Goal: Task Accomplishment & Management: Manage account settings

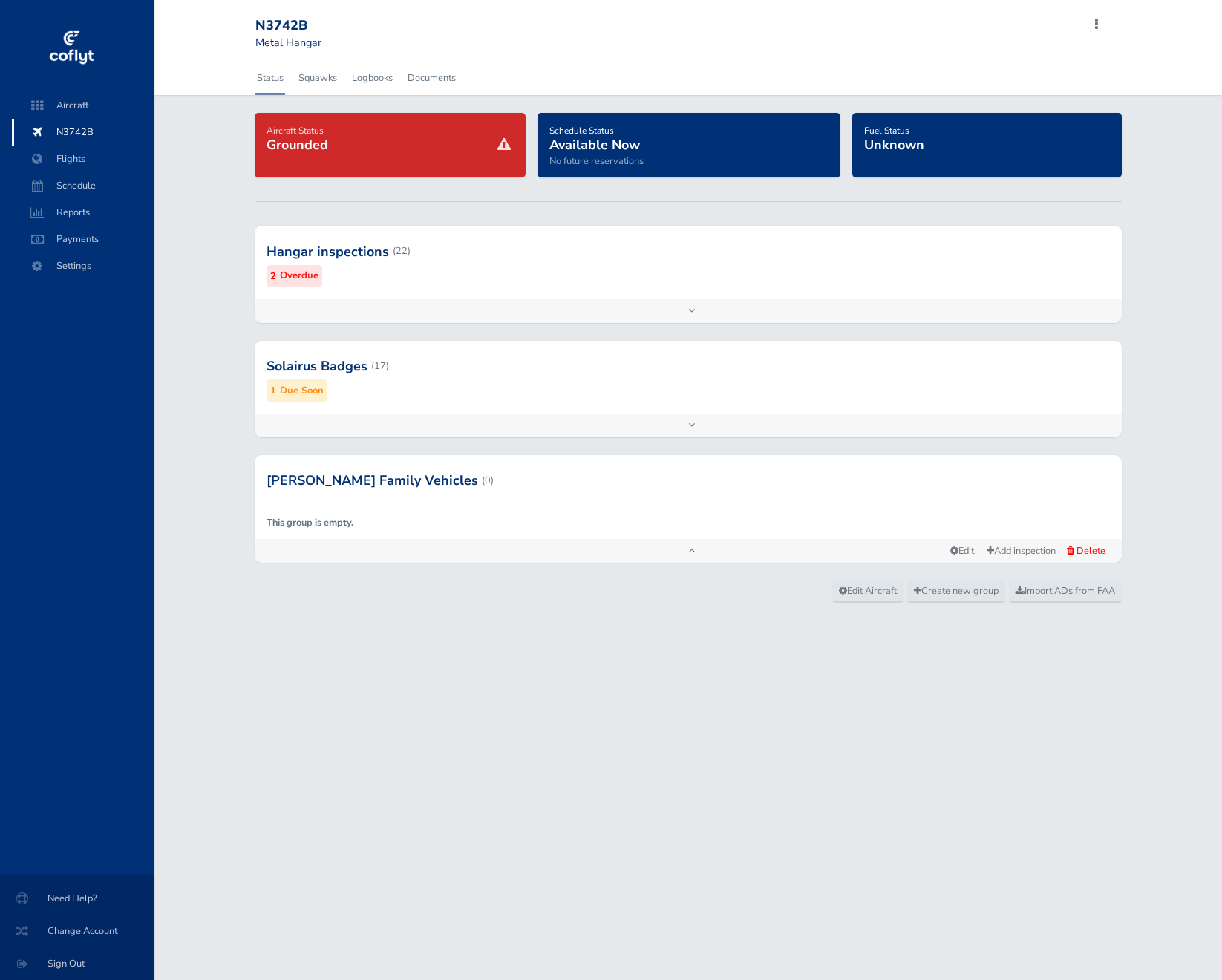
click at [447, 280] on div at bounding box center [688, 251] width 867 height 73
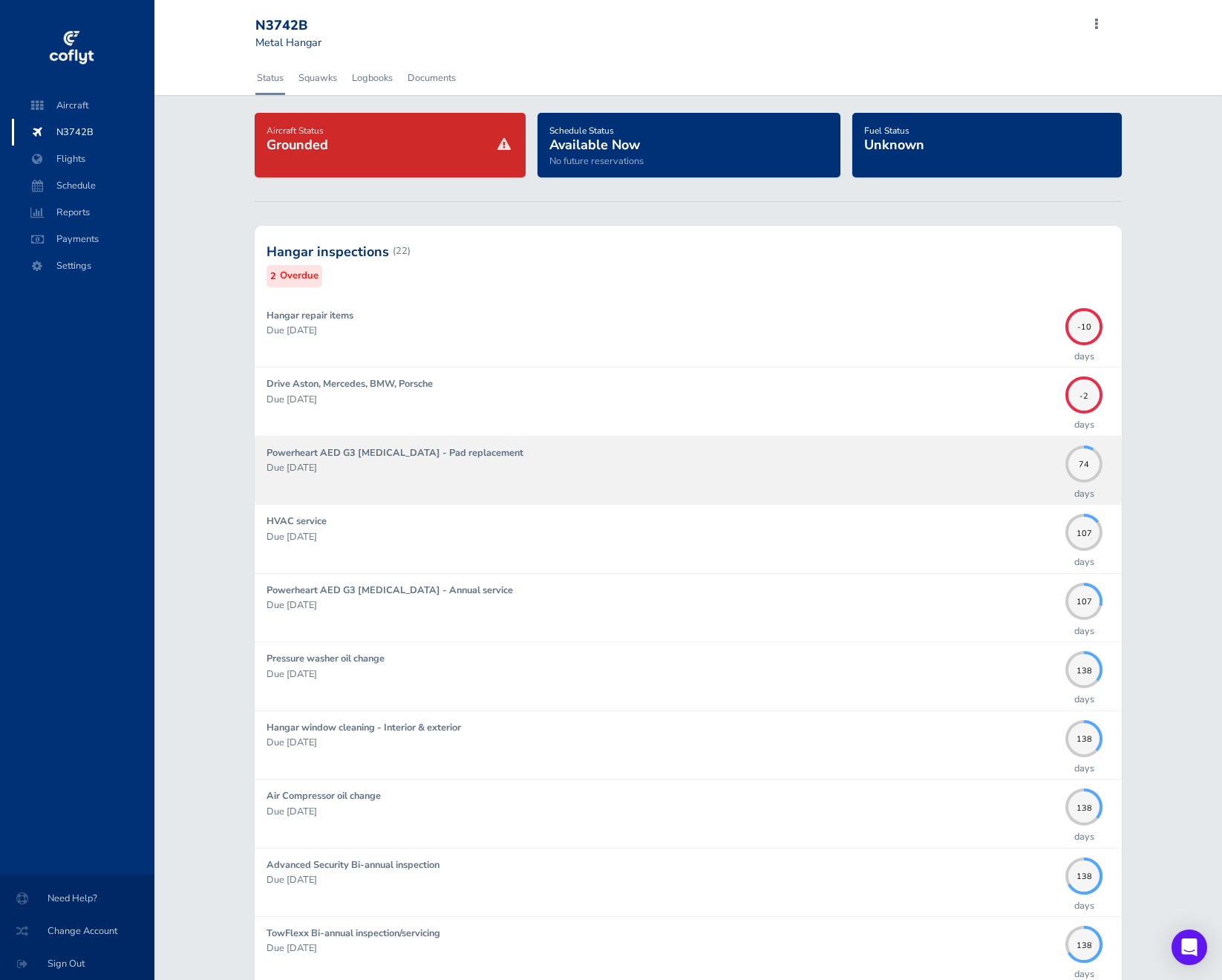
click at [549, 474] on p "Due [DATE]" at bounding box center [662, 469] width 792 height 15
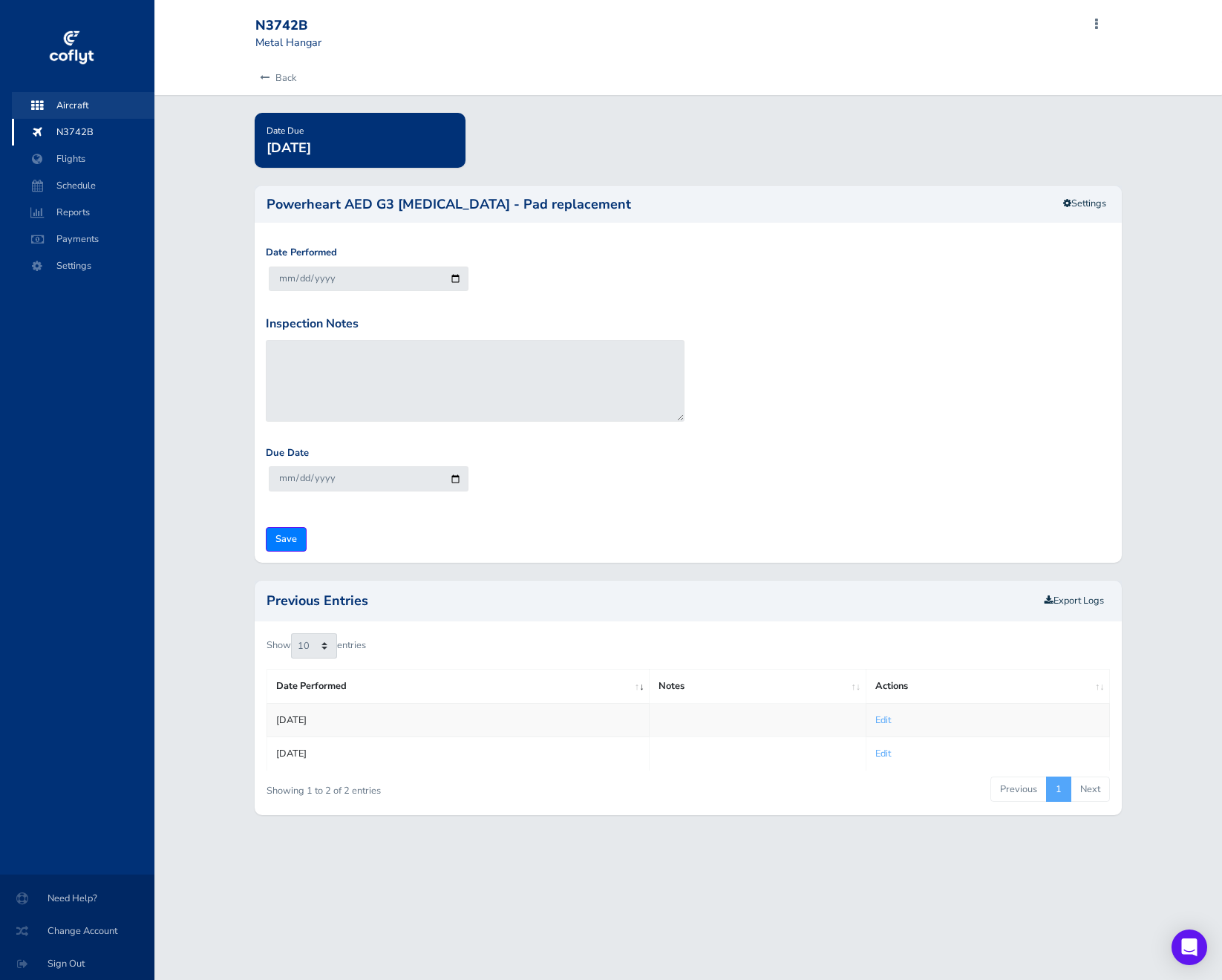
click at [111, 98] on span "Aircraft" at bounding box center [83, 106] width 113 height 27
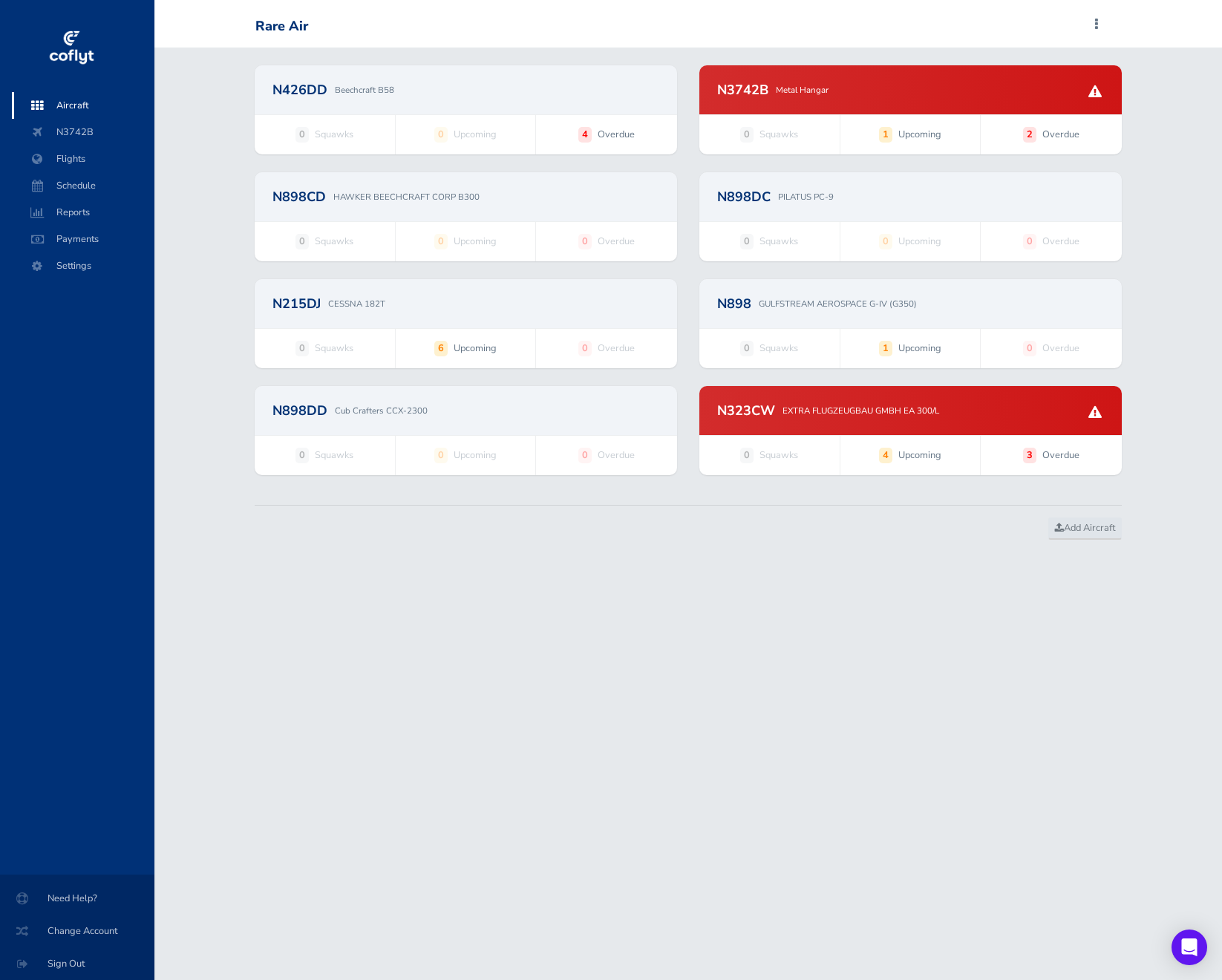
click at [383, 222] on span "0 Squawks" at bounding box center [324, 241] width 140 height 38
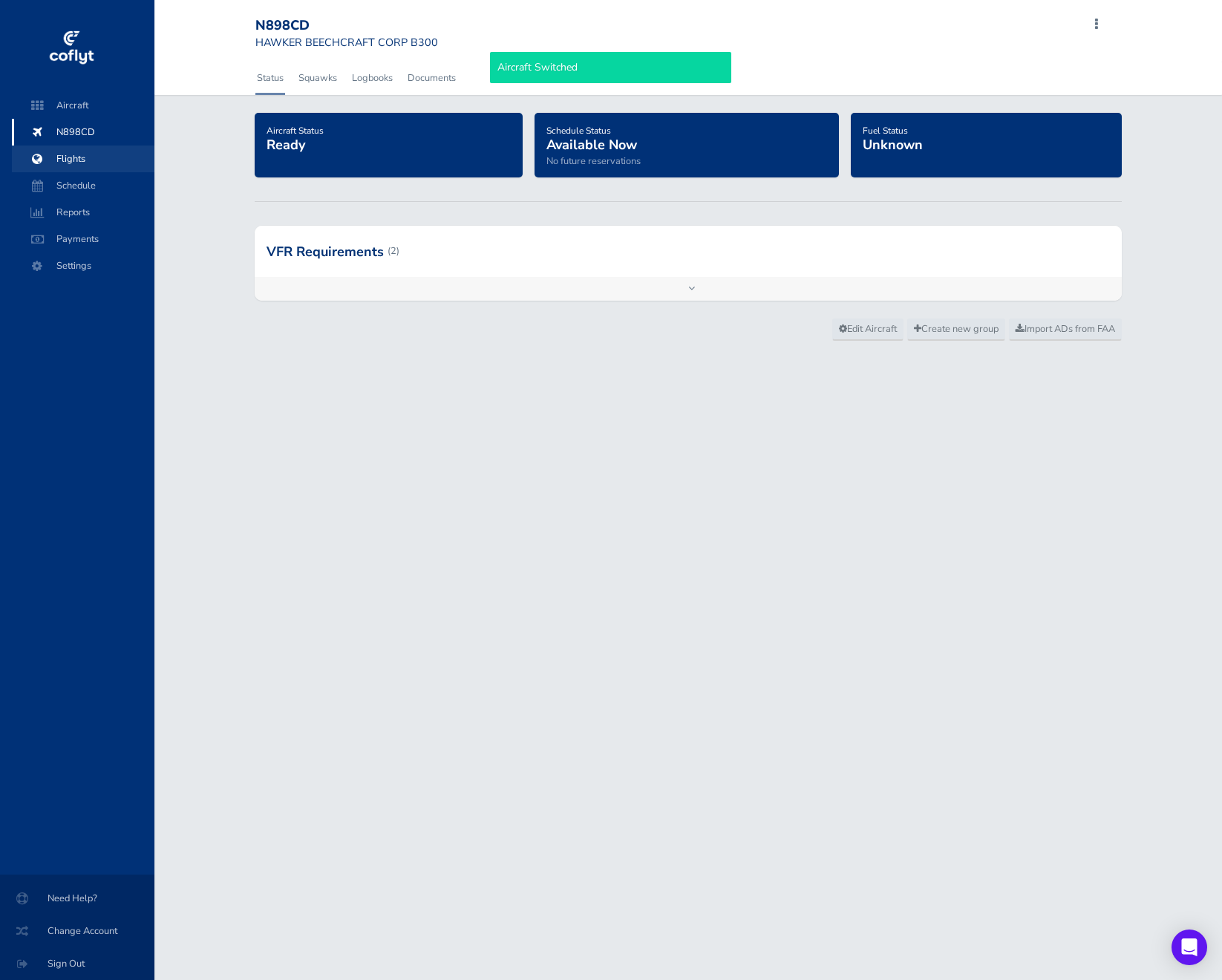
click at [96, 159] on span "Flights" at bounding box center [83, 159] width 113 height 27
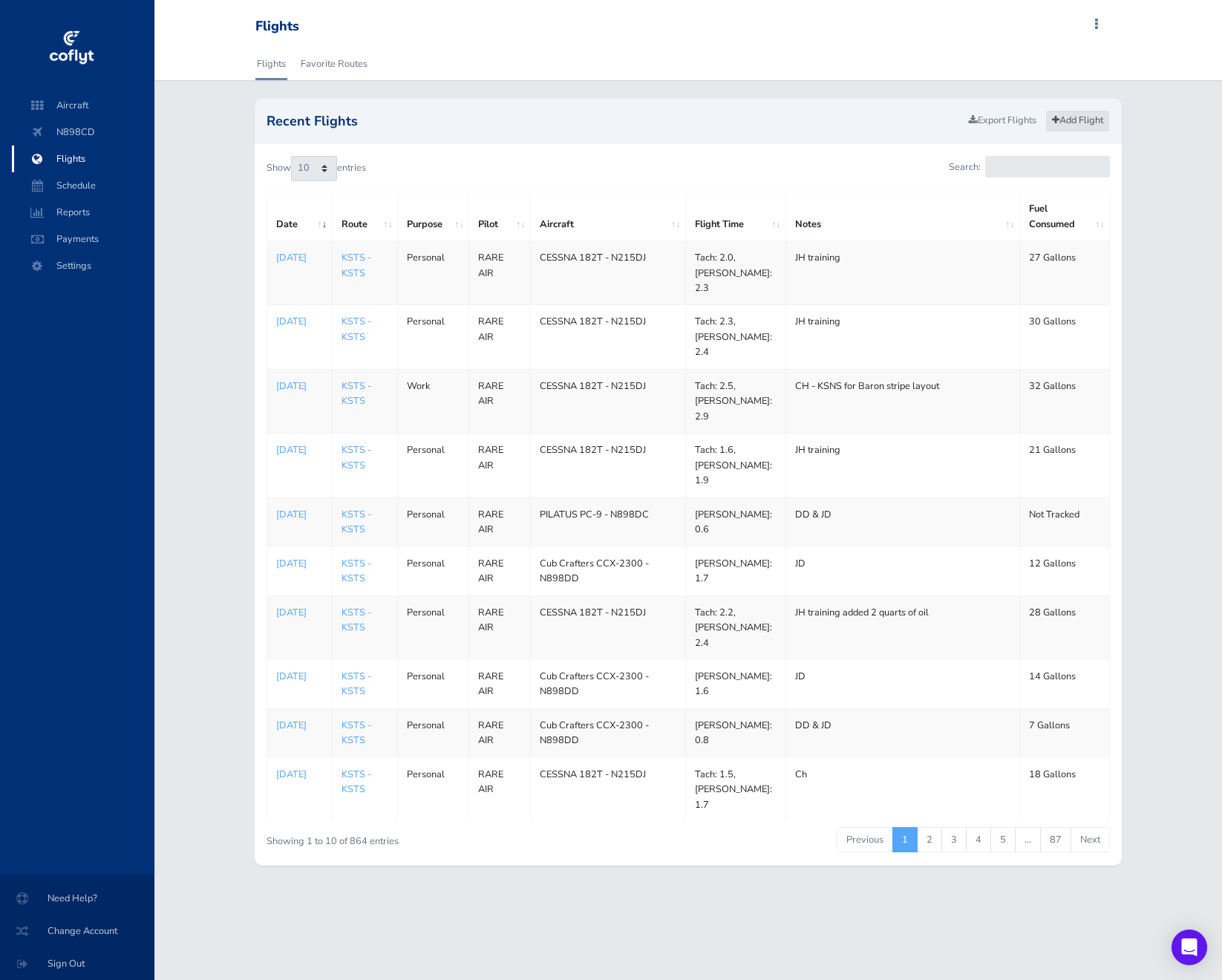
click at [1076, 122] on link "Add Flight" at bounding box center [1078, 120] width 65 height 22
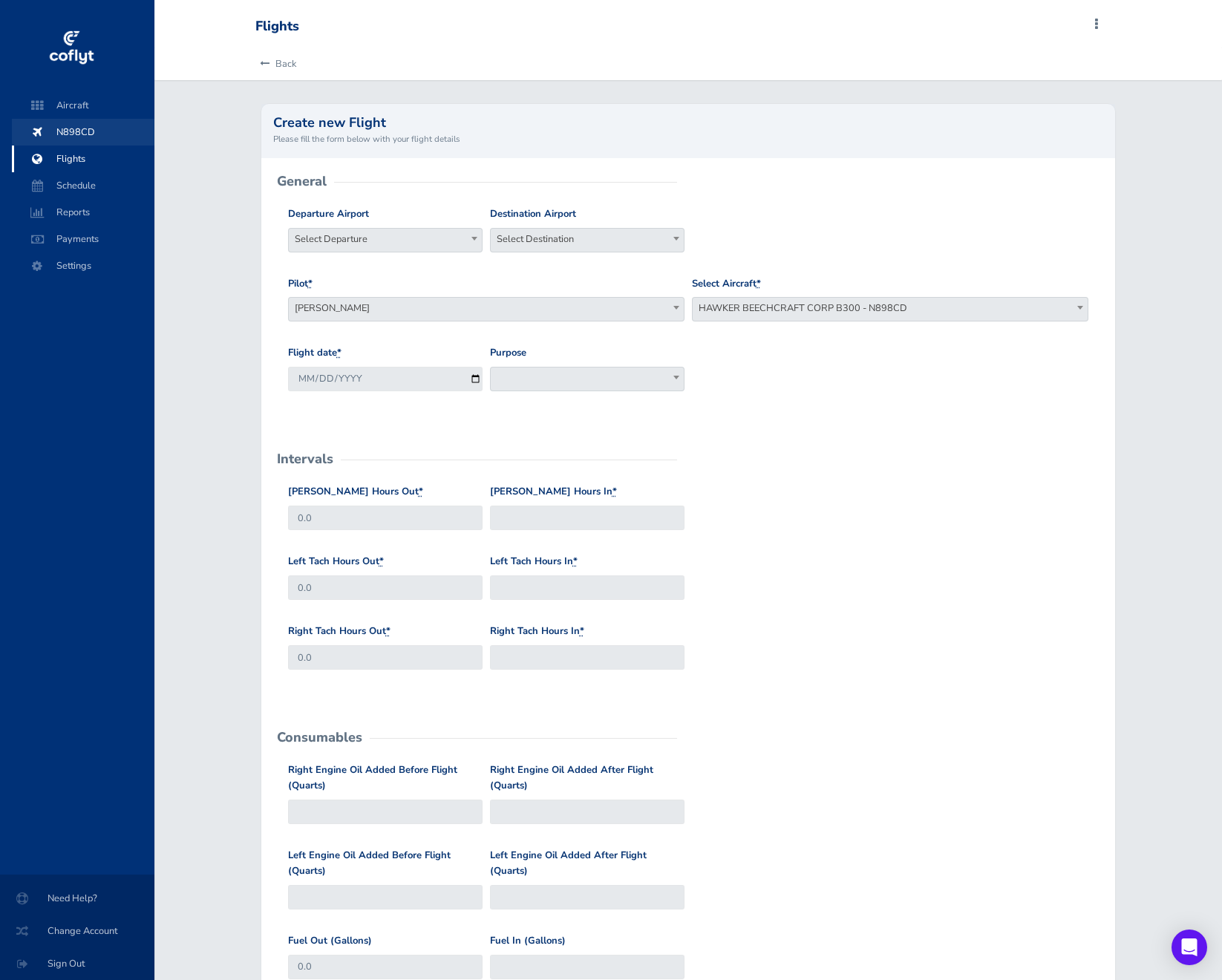
click at [84, 129] on span "N898CD" at bounding box center [83, 133] width 113 height 27
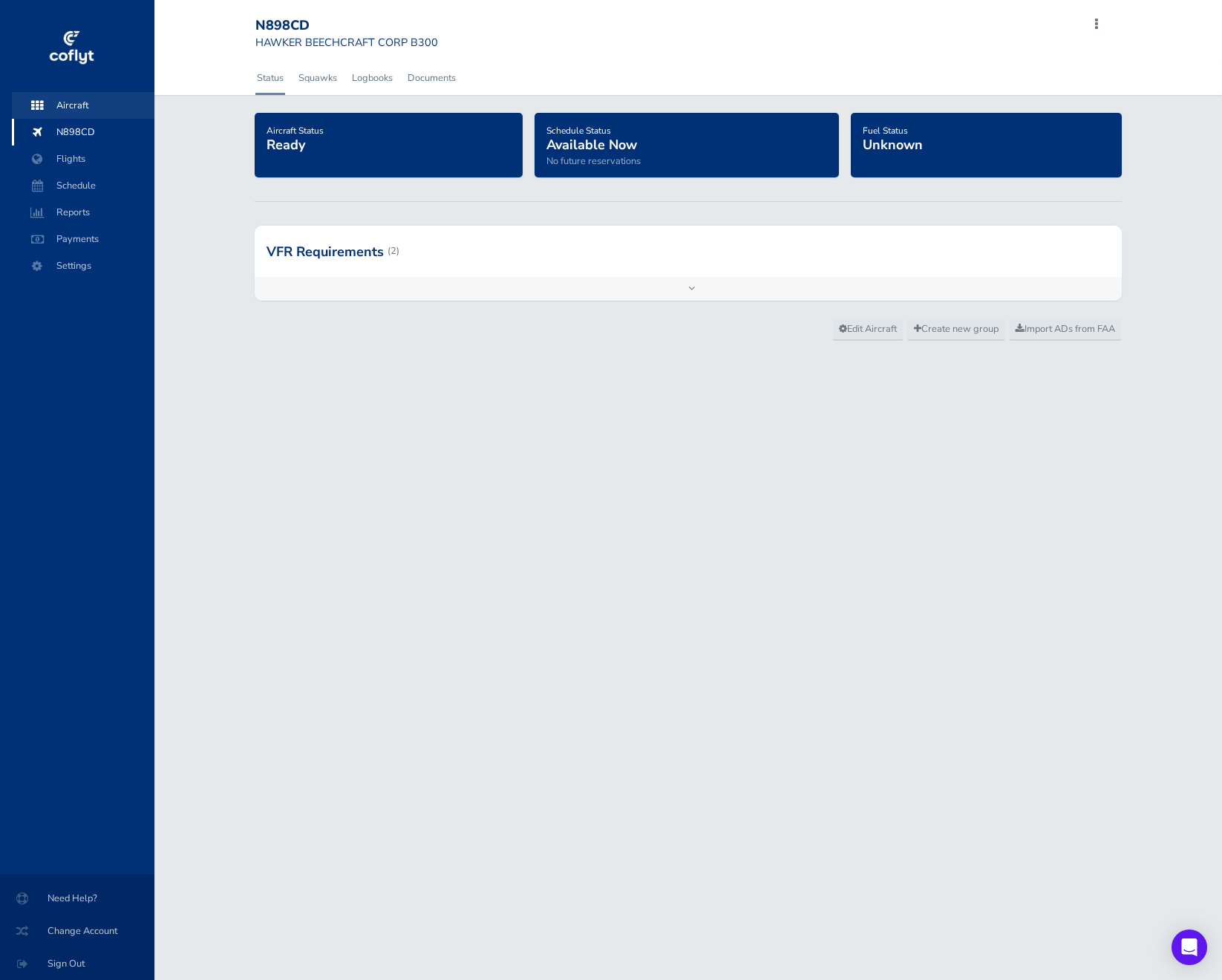
click at [110, 97] on span "Aircraft" at bounding box center [83, 106] width 113 height 27
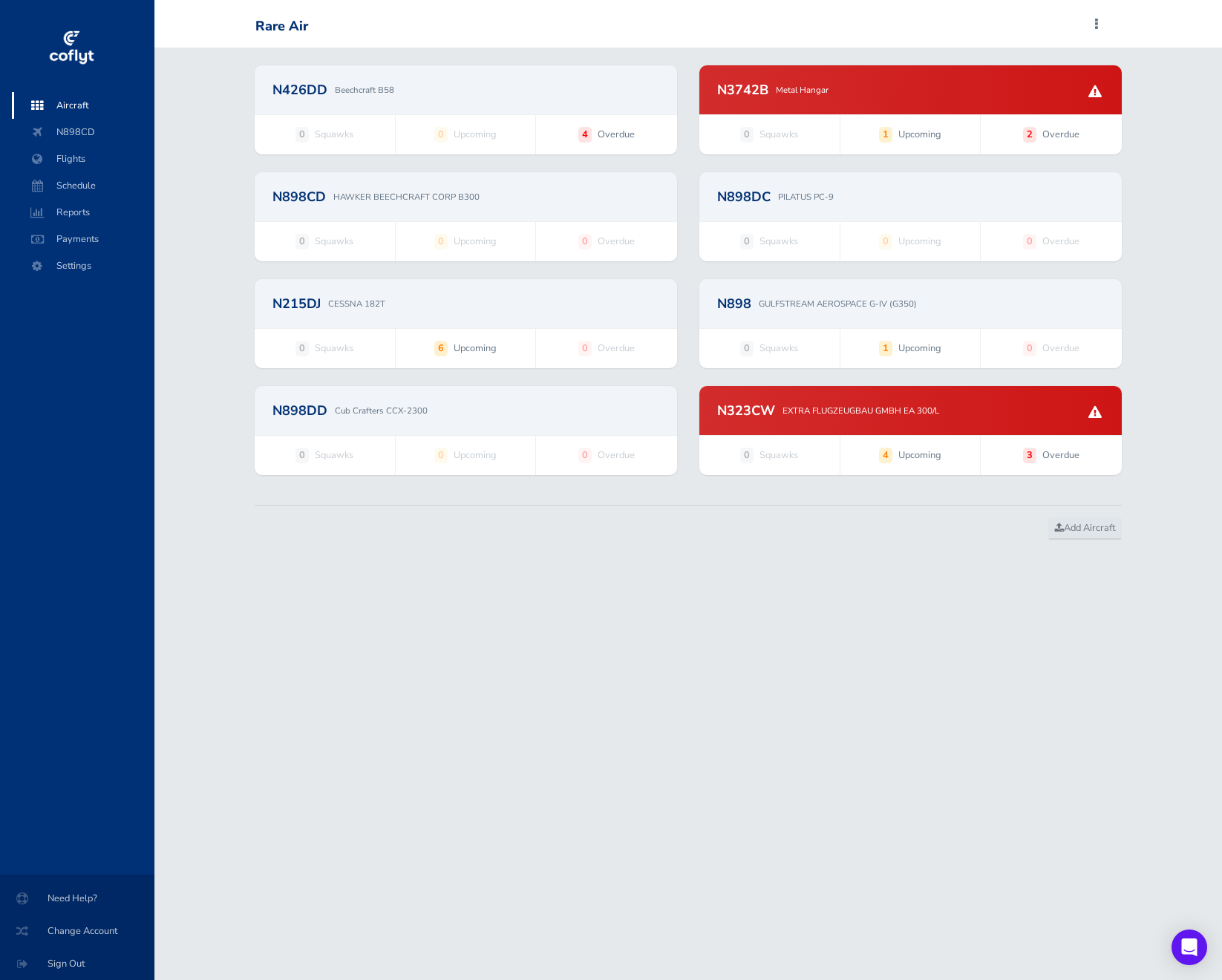
click at [528, 89] on div "N426DD Beechcraft B58" at bounding box center [466, 90] width 387 height 13
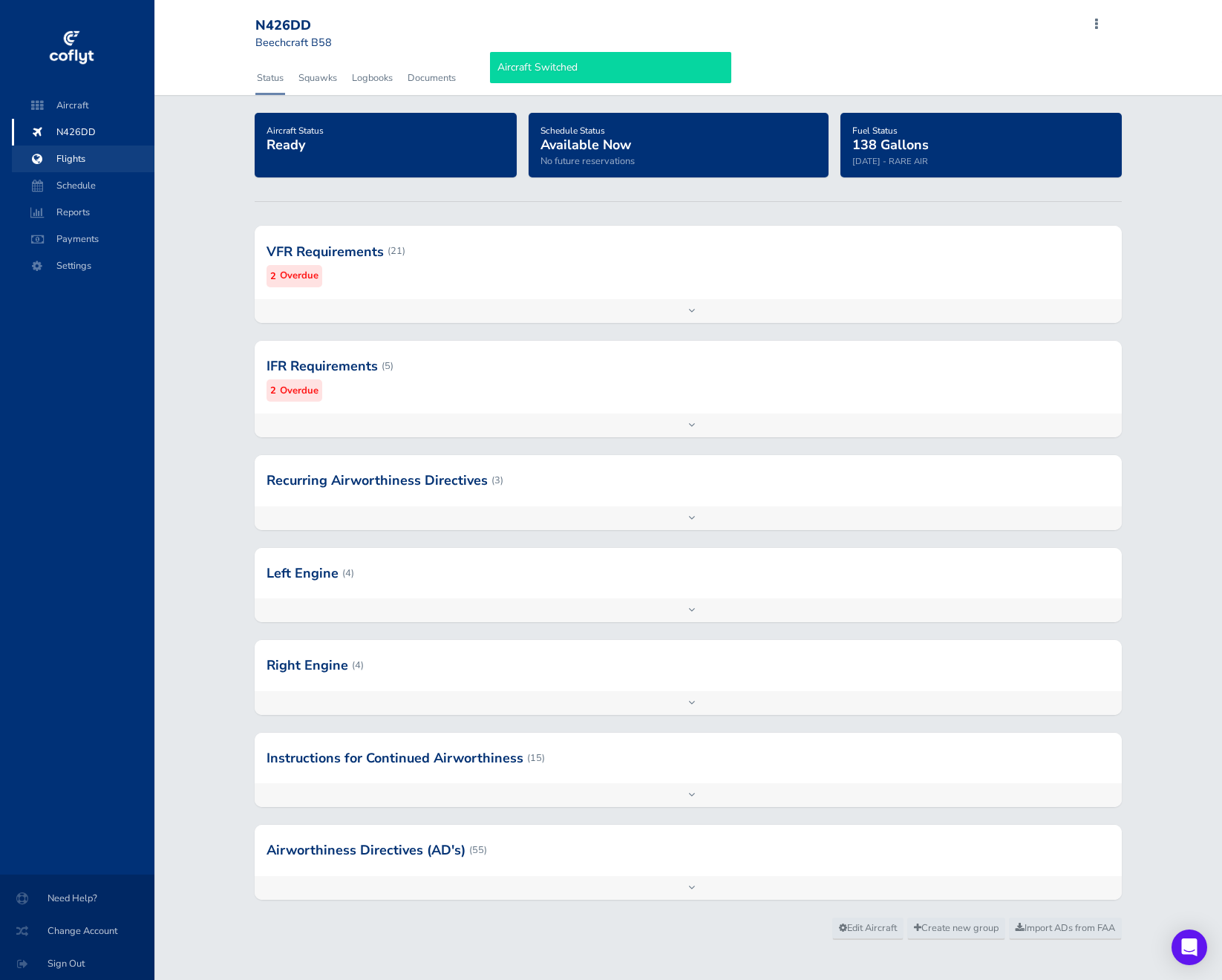
click at [102, 160] on span "Flights" at bounding box center [83, 159] width 113 height 27
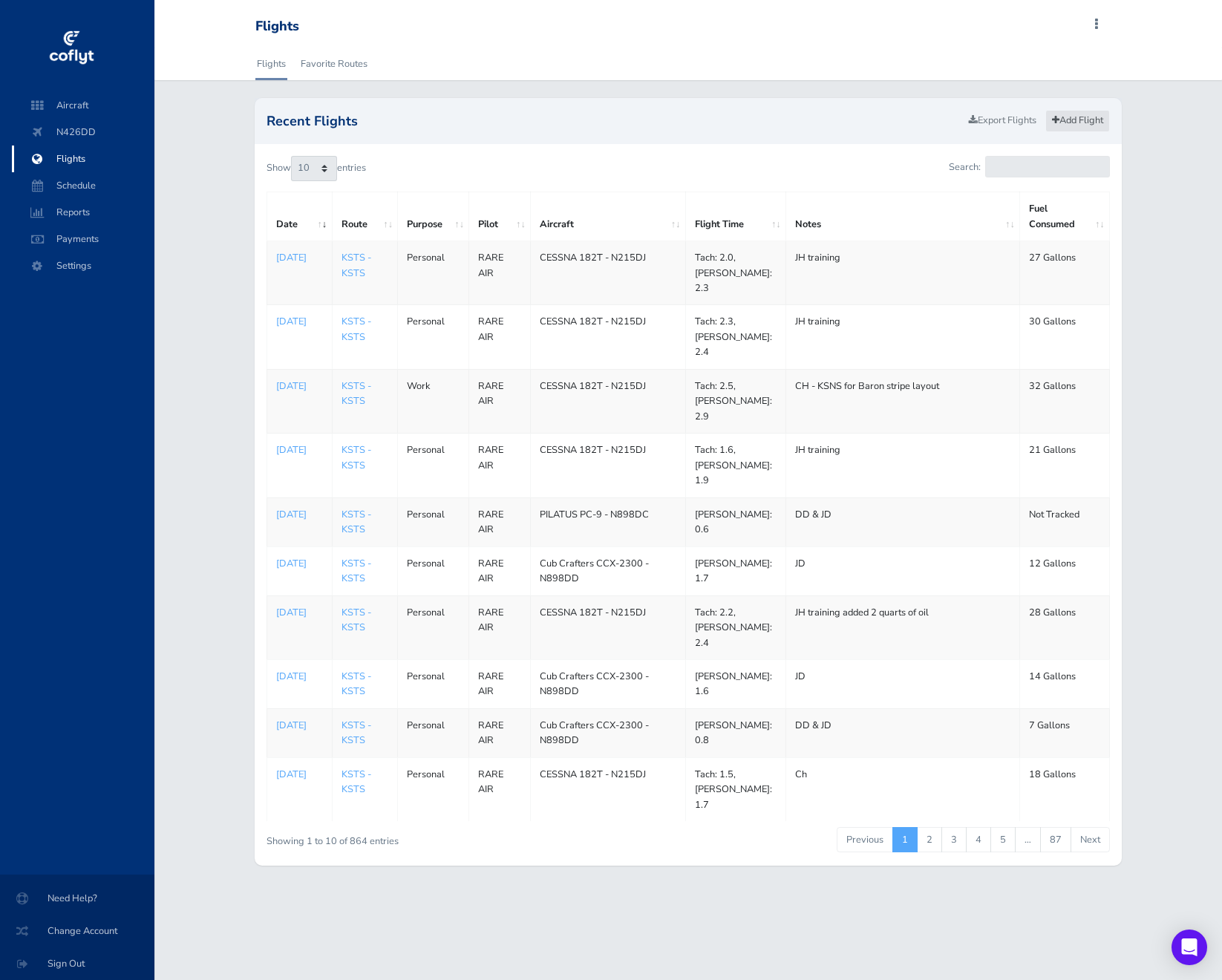
click at [1068, 114] on link "Add Flight" at bounding box center [1078, 120] width 65 height 22
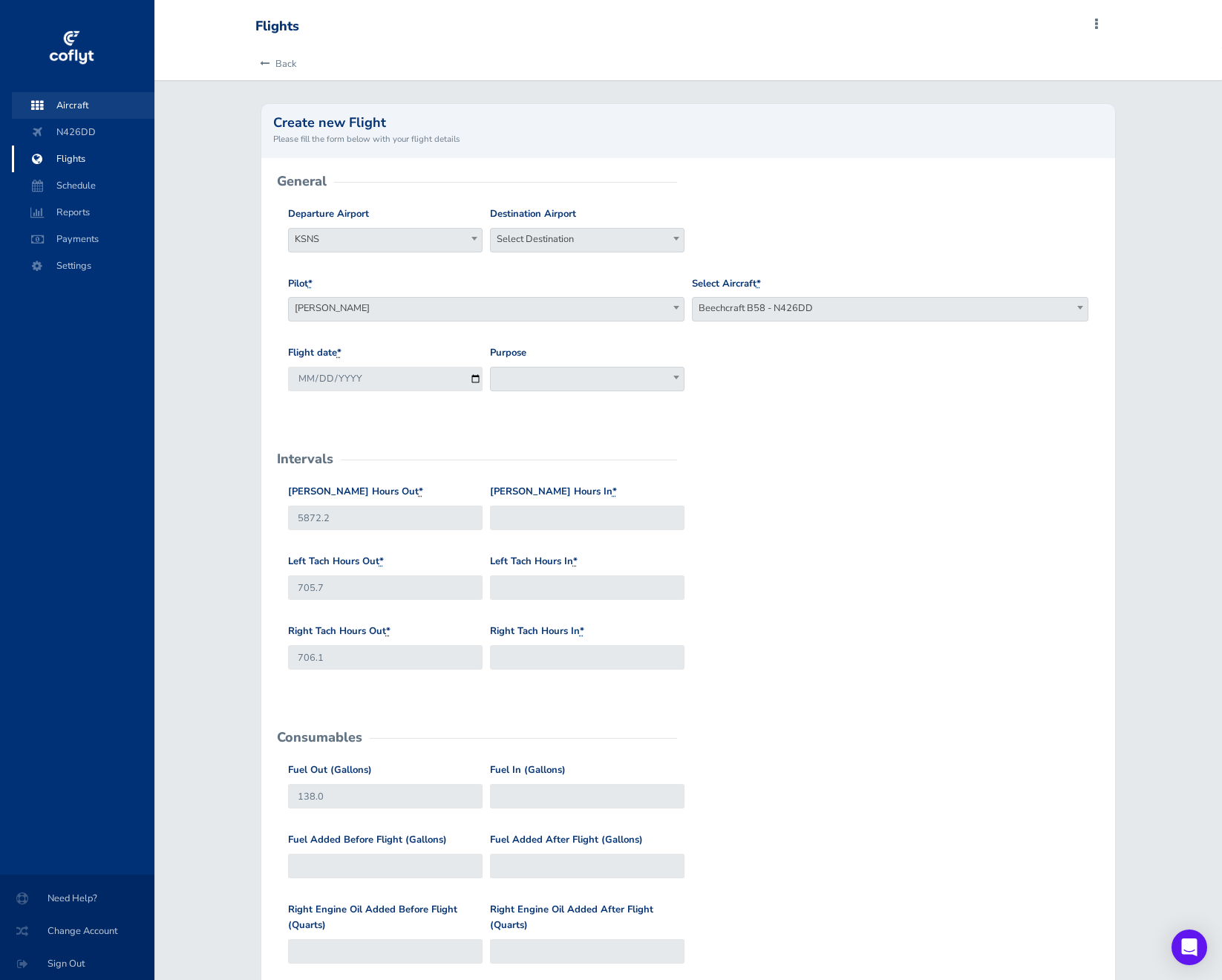
click at [72, 103] on span "Aircraft" at bounding box center [83, 106] width 113 height 27
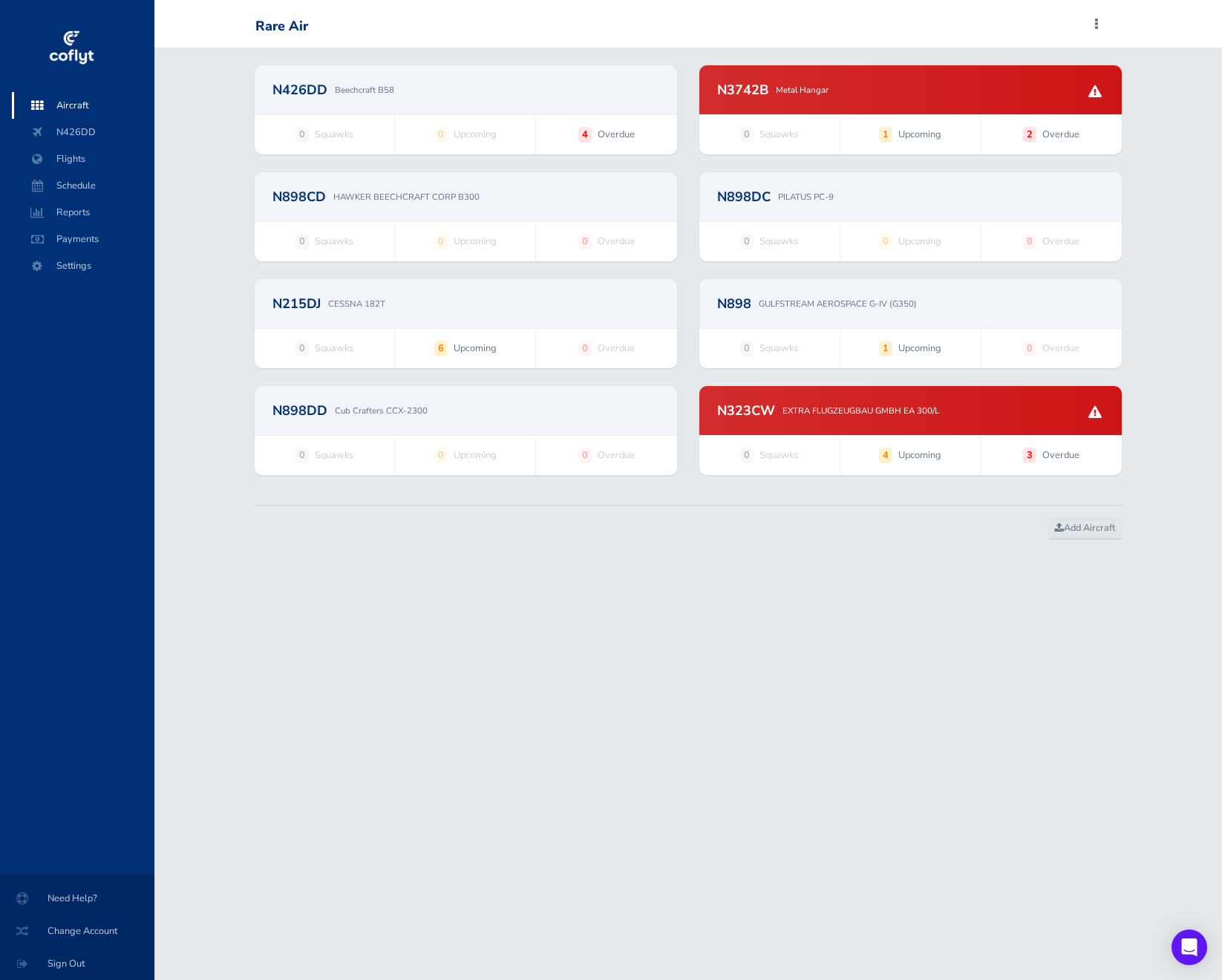
click at [485, 107] on div "N426DD Beechcraft B58" at bounding box center [466, 89] width 423 height 49
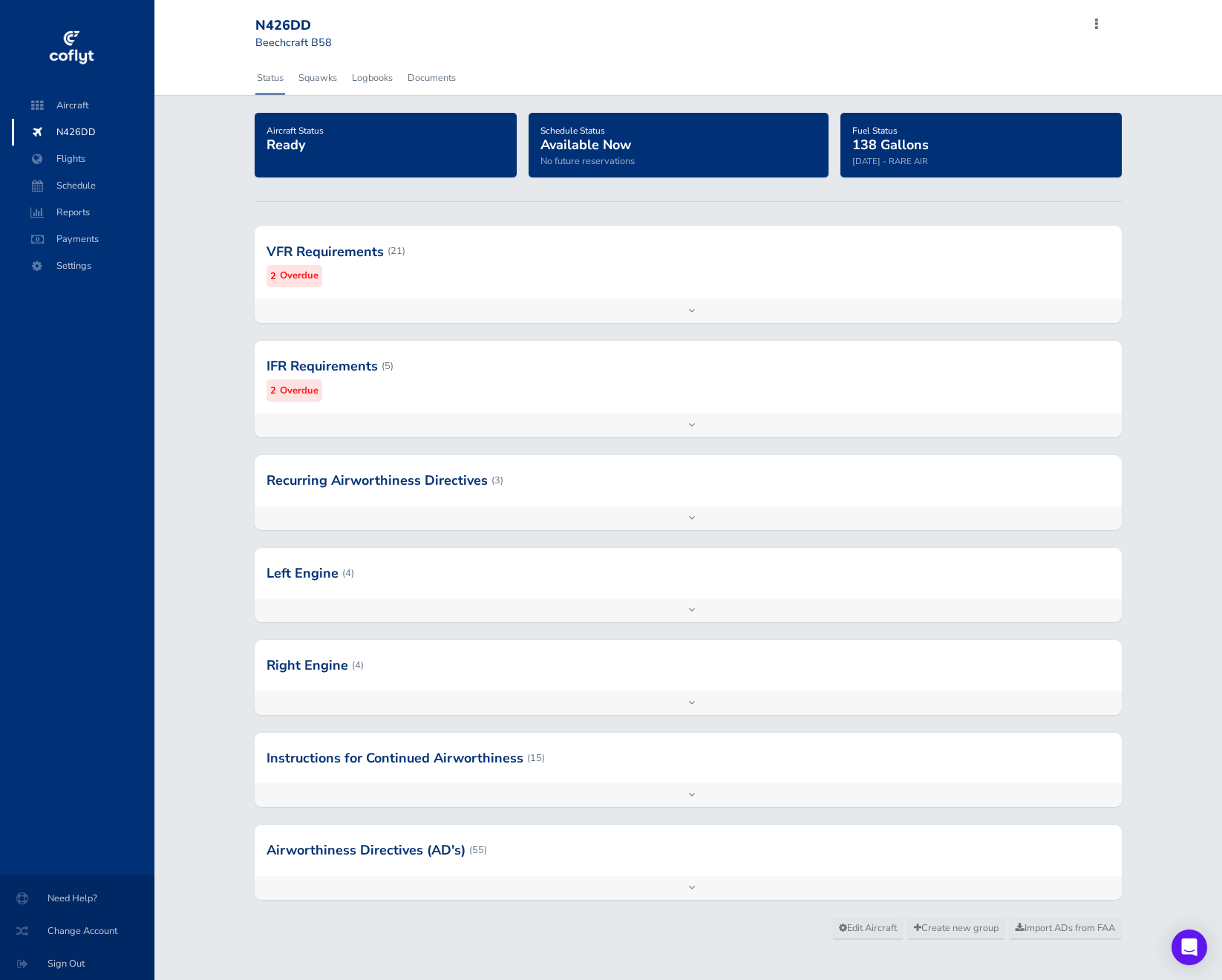
click at [477, 277] on div at bounding box center [688, 251] width 867 height 73
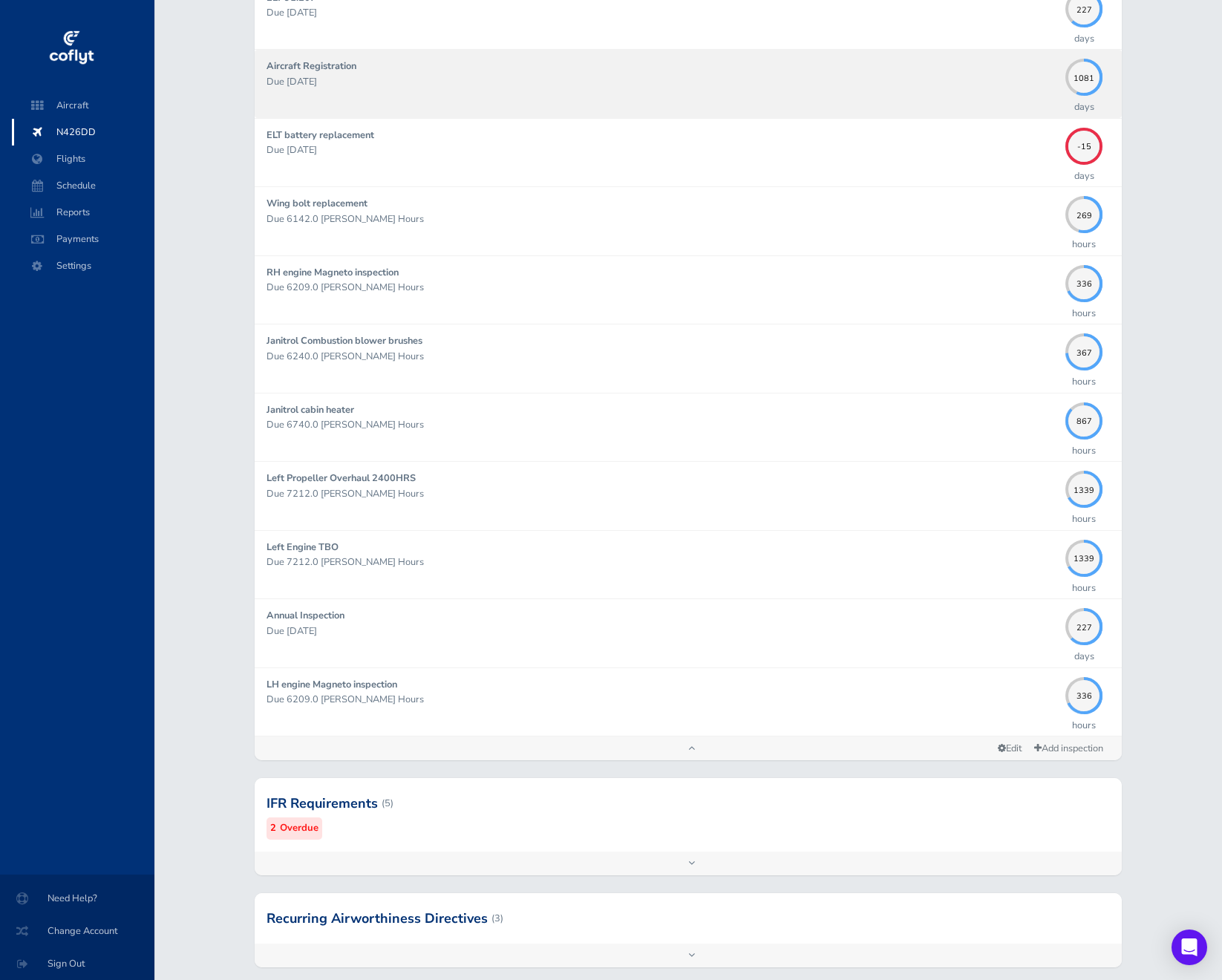
scroll to position [1447, 0]
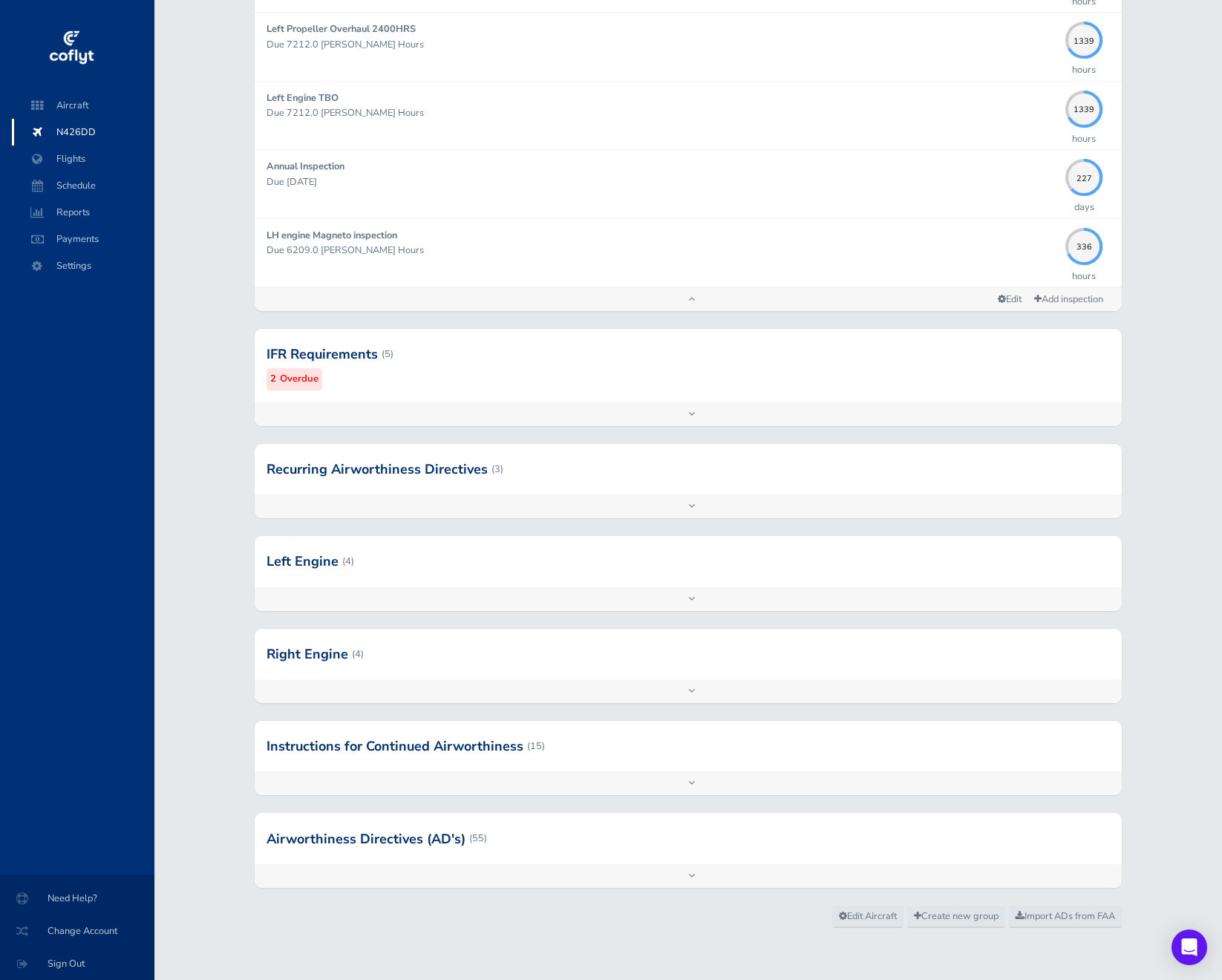
click at [790, 829] on div at bounding box center [688, 838] width 867 height 51
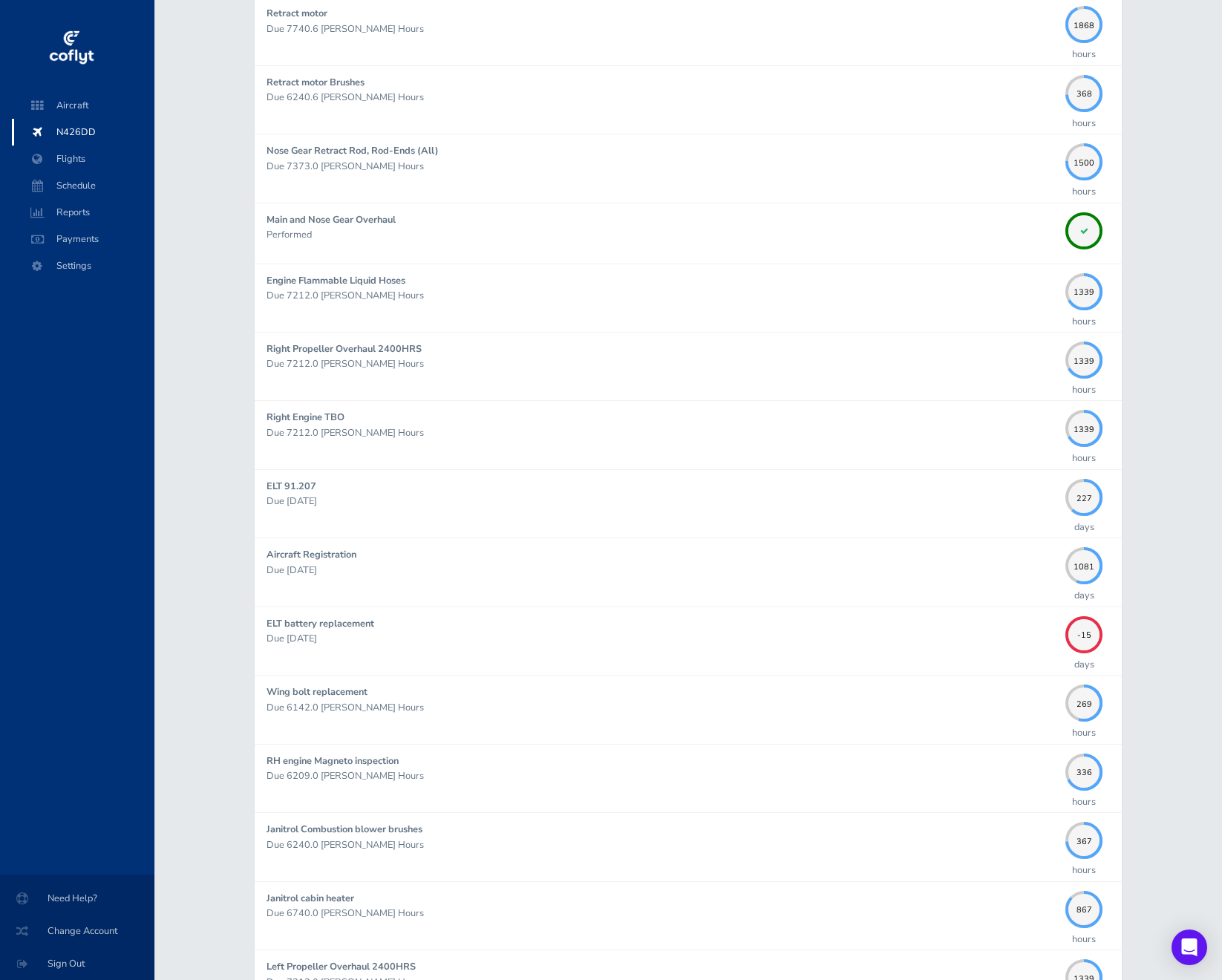
scroll to position [0, 0]
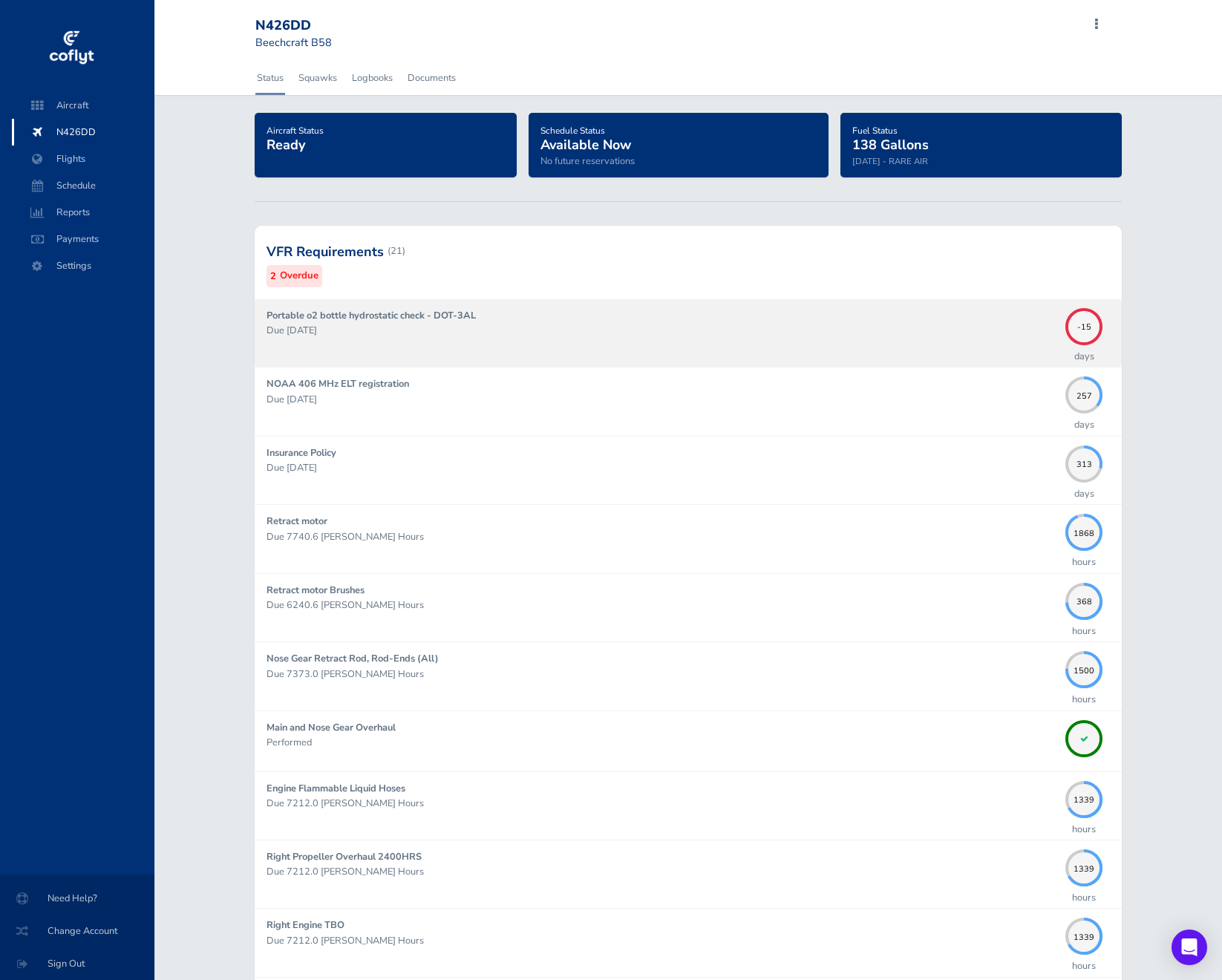
click at [600, 345] on div "Portable o2 bottle hydrostatic check - DOT-3AL Due 08/31/2025" at bounding box center [662, 333] width 792 height 50
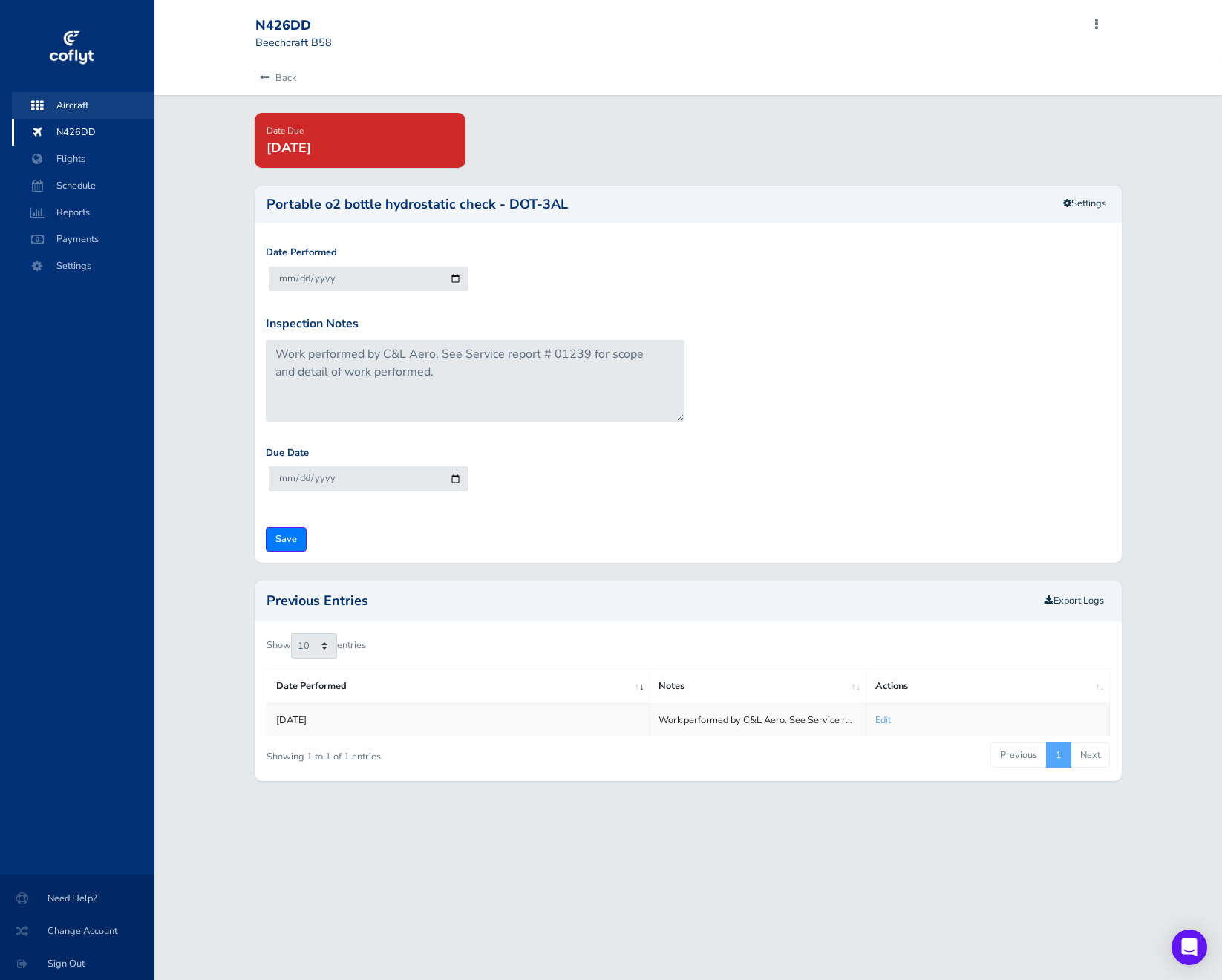
click at [87, 95] on span "Aircraft" at bounding box center [83, 106] width 113 height 27
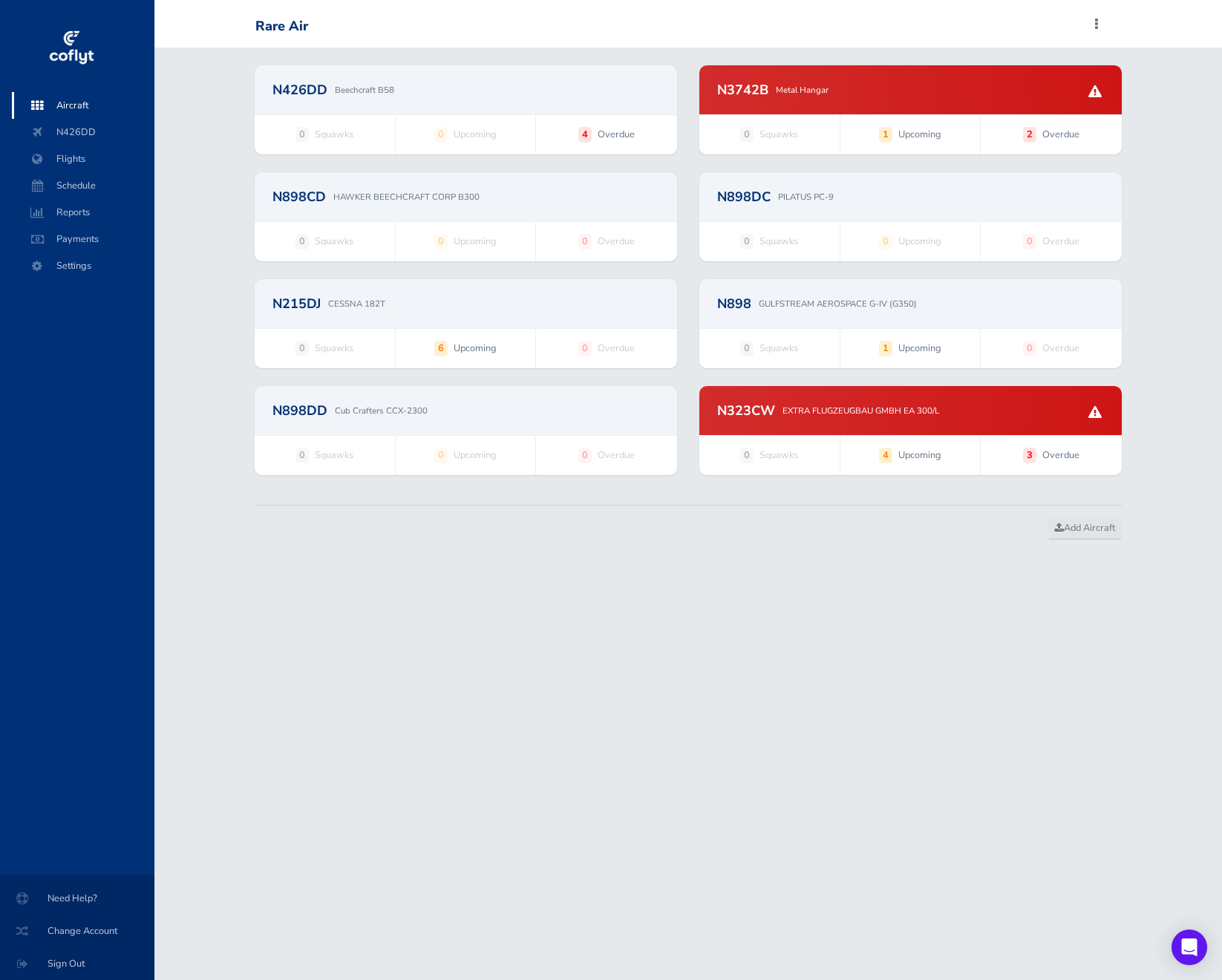
click at [477, 297] on div "N215DJ CESSNA 182T" at bounding box center [466, 303] width 423 height 49
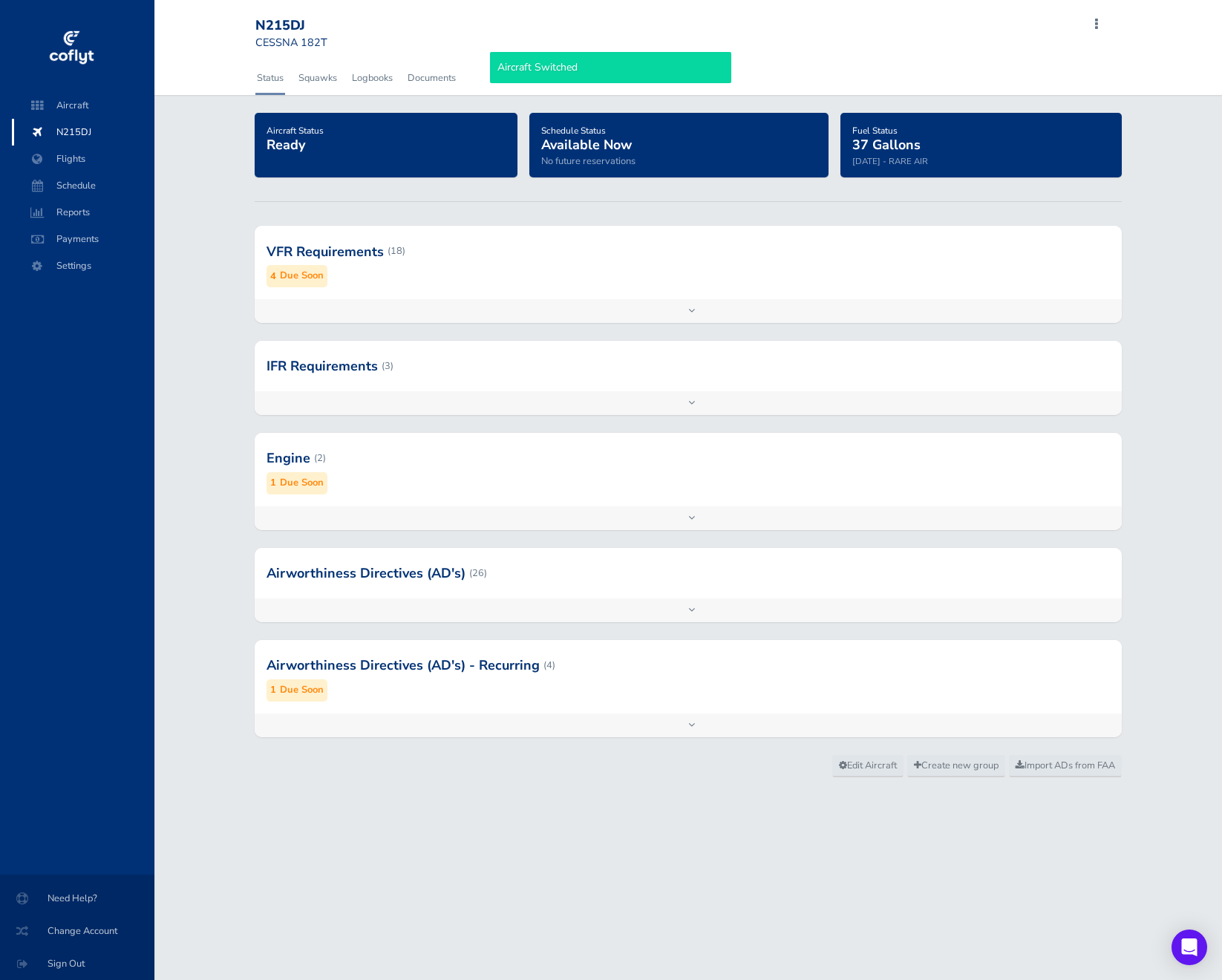
click at [589, 374] on div at bounding box center [688, 365] width 867 height 51
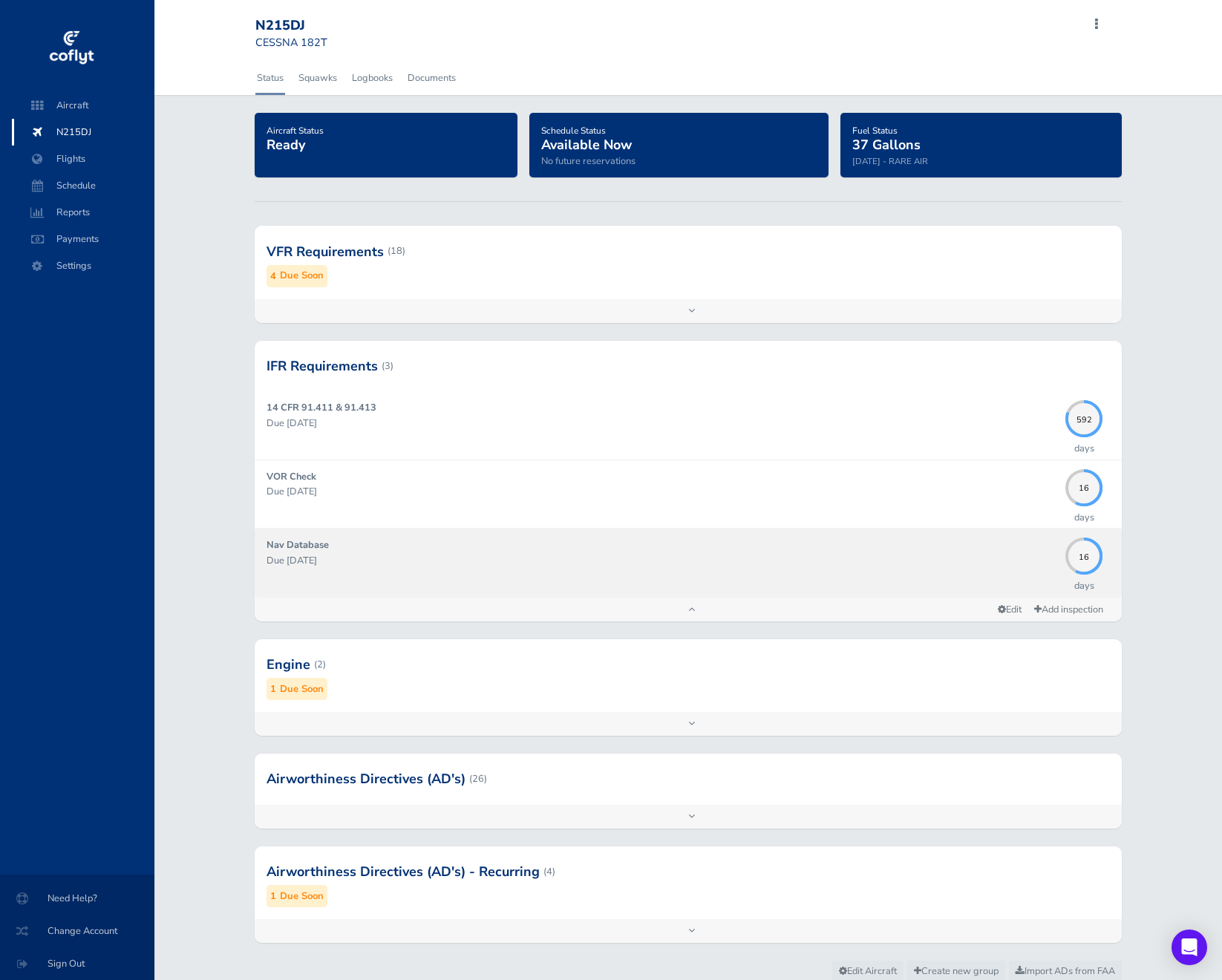
click at [879, 557] on p "Due [DATE]" at bounding box center [662, 561] width 792 height 15
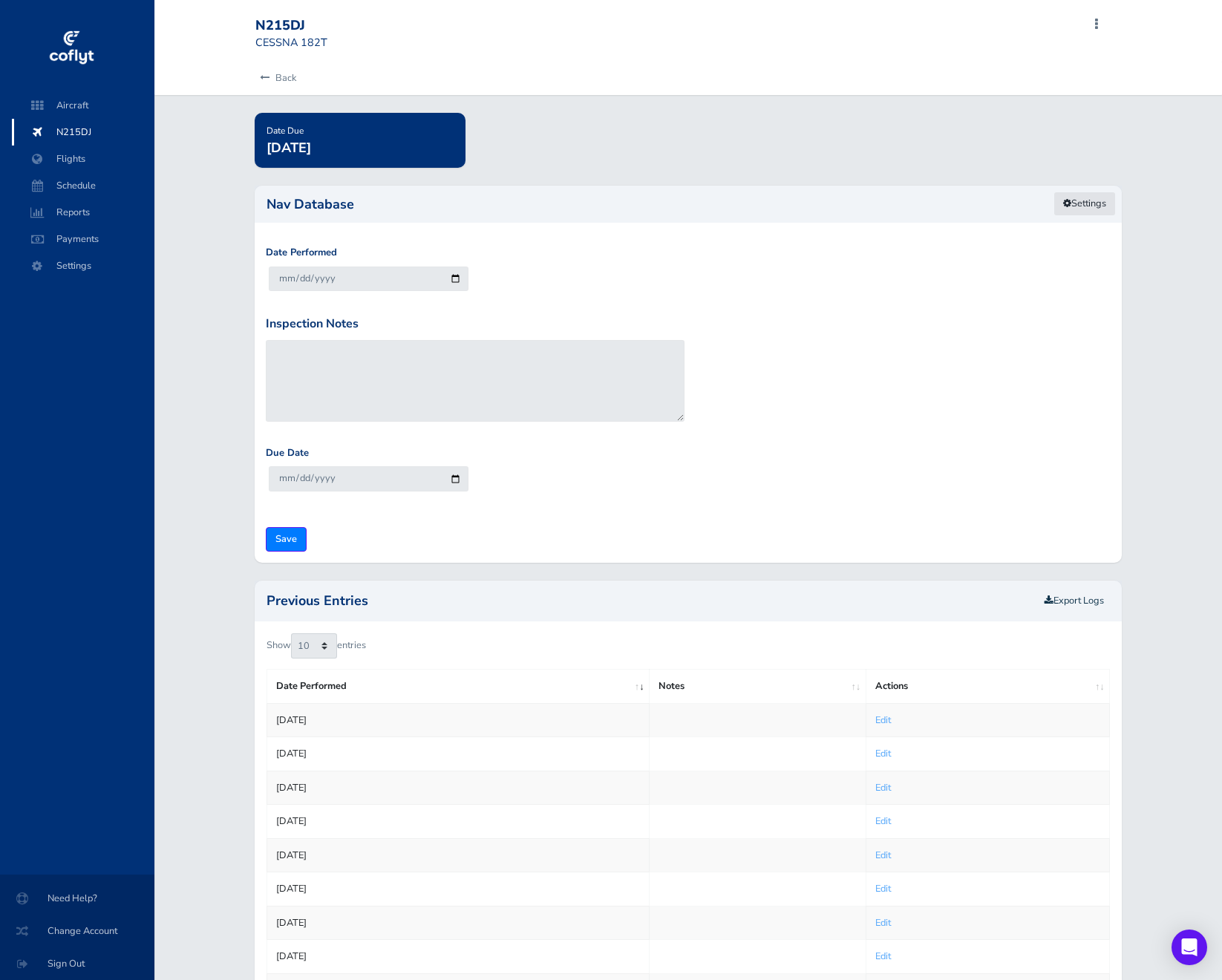
click at [1076, 196] on link "Settings" at bounding box center [1085, 204] width 62 height 25
